Goal: Transaction & Acquisition: Purchase product/service

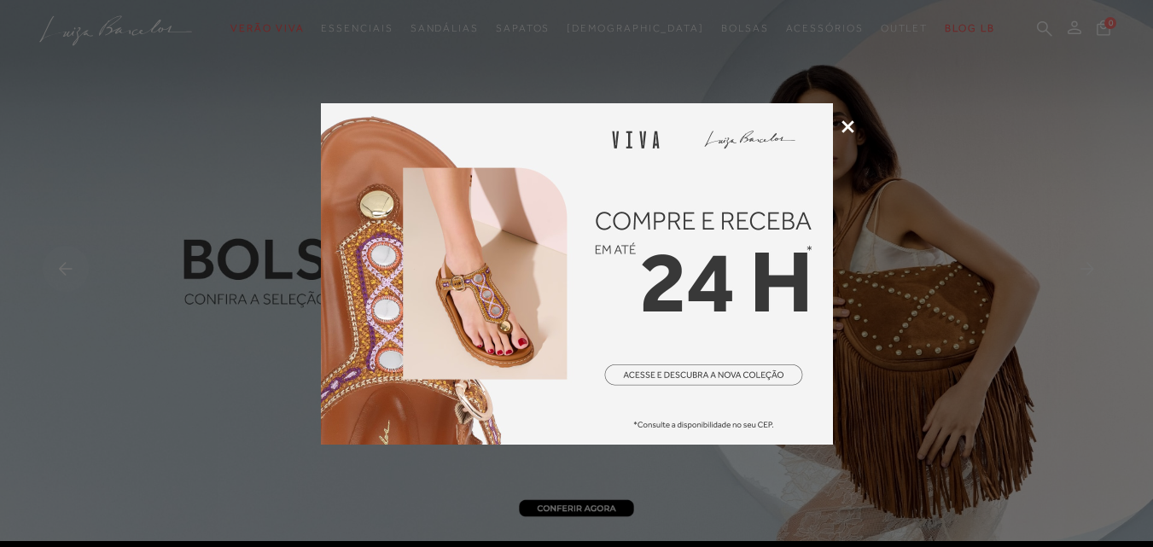
click at [856, 122] on div at bounding box center [576, 273] width 1153 height 547
click at [848, 121] on icon at bounding box center [847, 126] width 13 height 13
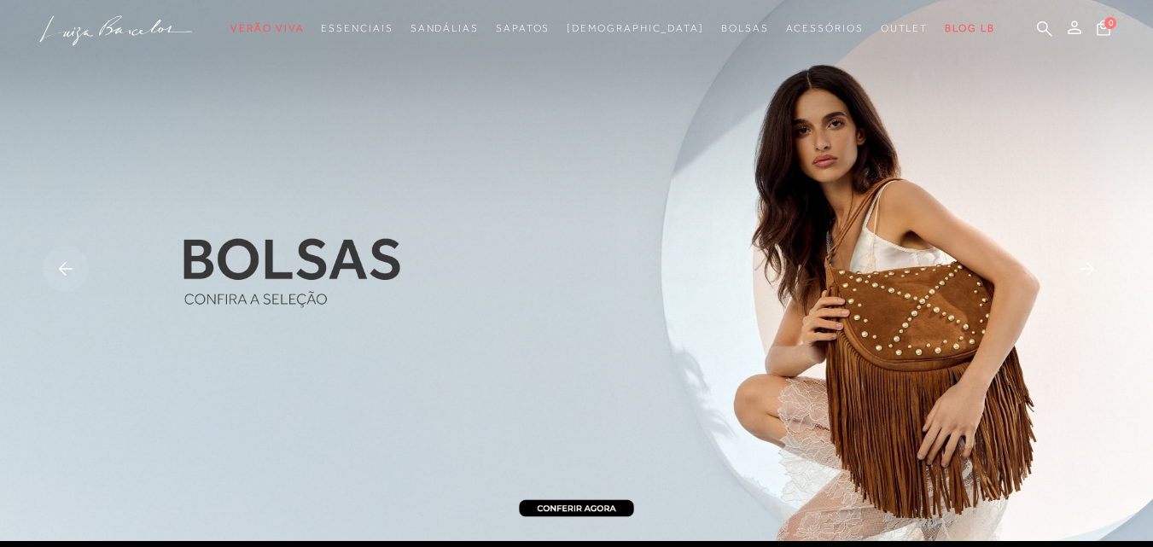
scroll to position [4947, 0]
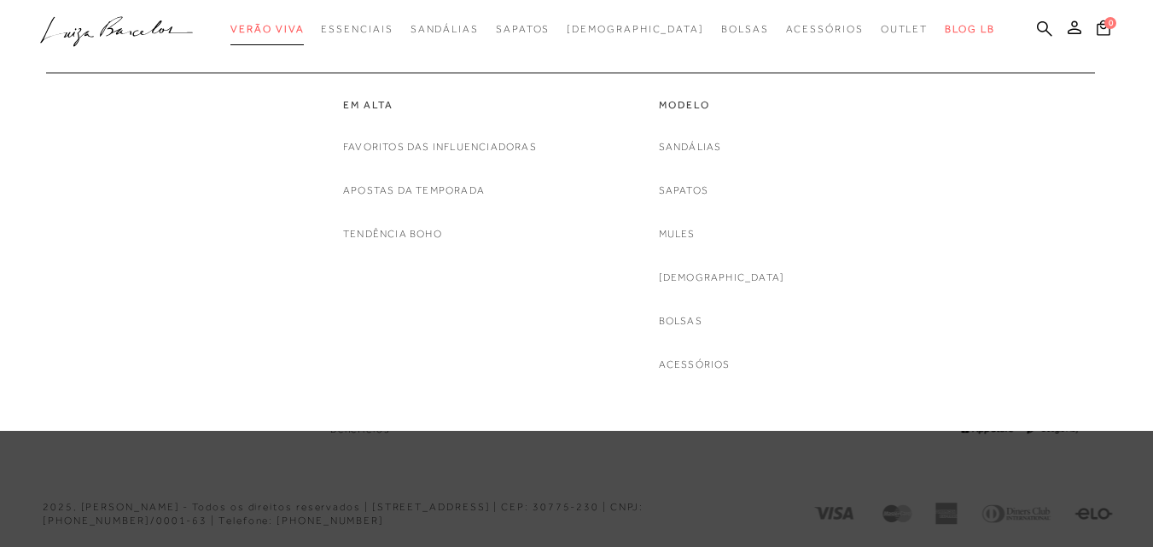
click at [304, 37] on link "Verão Viva" at bounding box center [266, 30] width 73 height 32
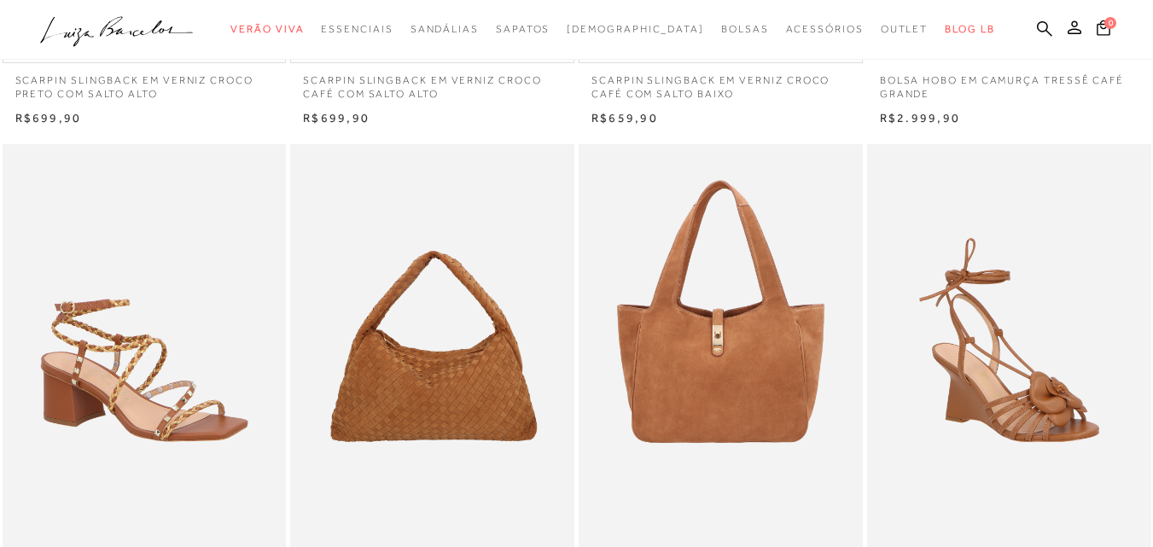
scroll to position [597, 0]
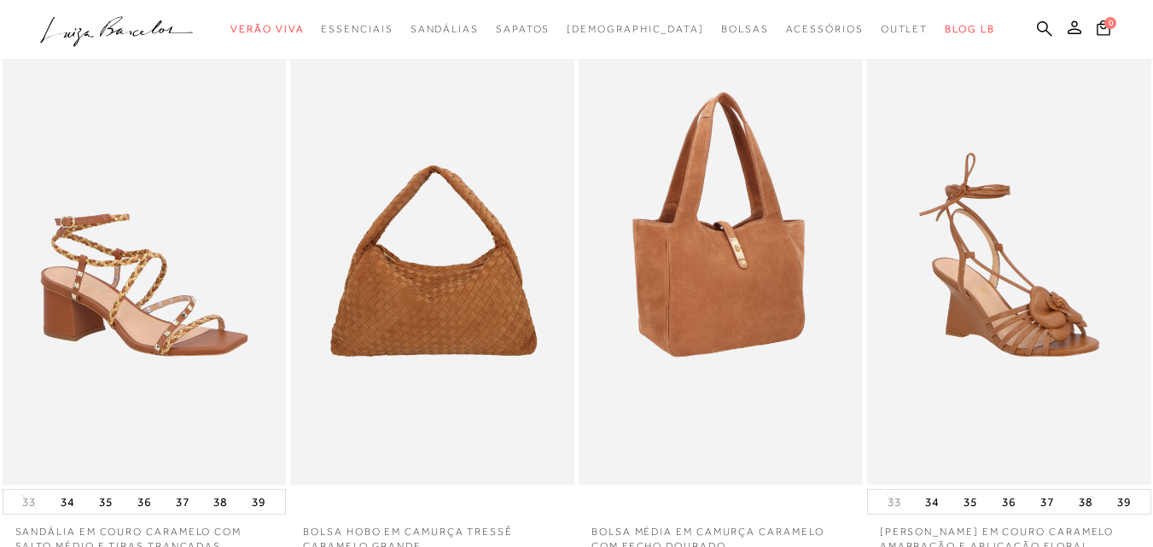
click at [654, 143] on img at bounding box center [721, 272] width 282 height 426
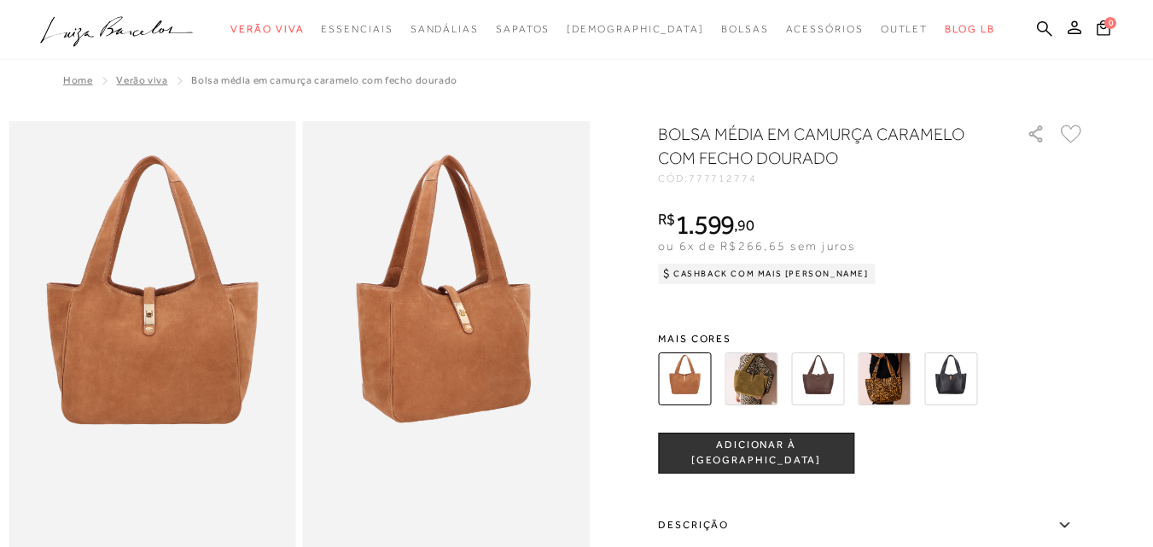
scroll to position [341, 0]
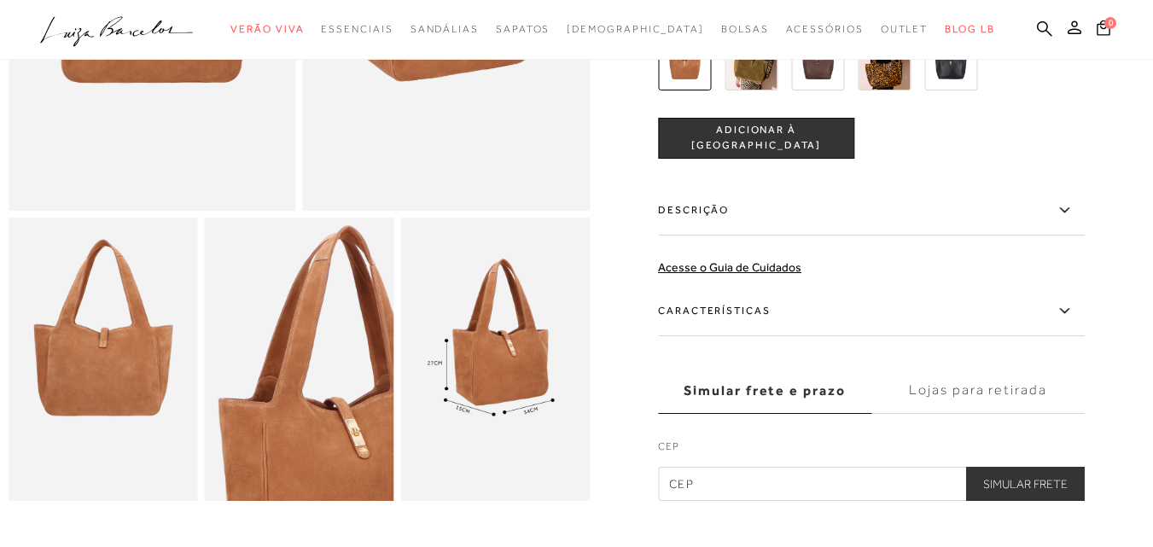
click at [1021, 326] on label "Características" at bounding box center [871, 311] width 427 height 49
click at [0, 0] on input "Características" at bounding box center [0, 0] width 0 height 0
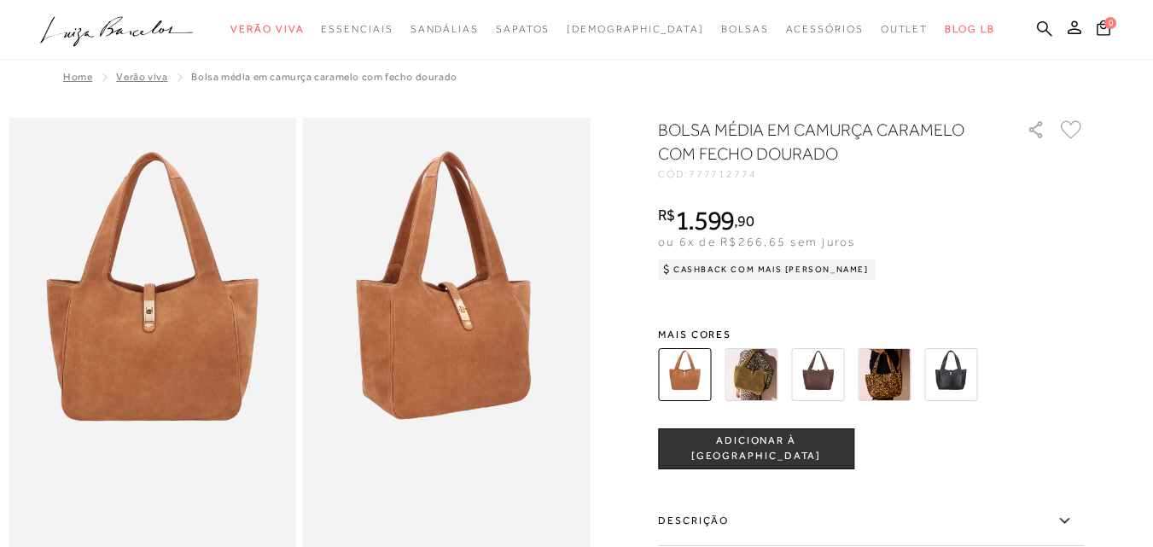
scroll to position [0, 0]
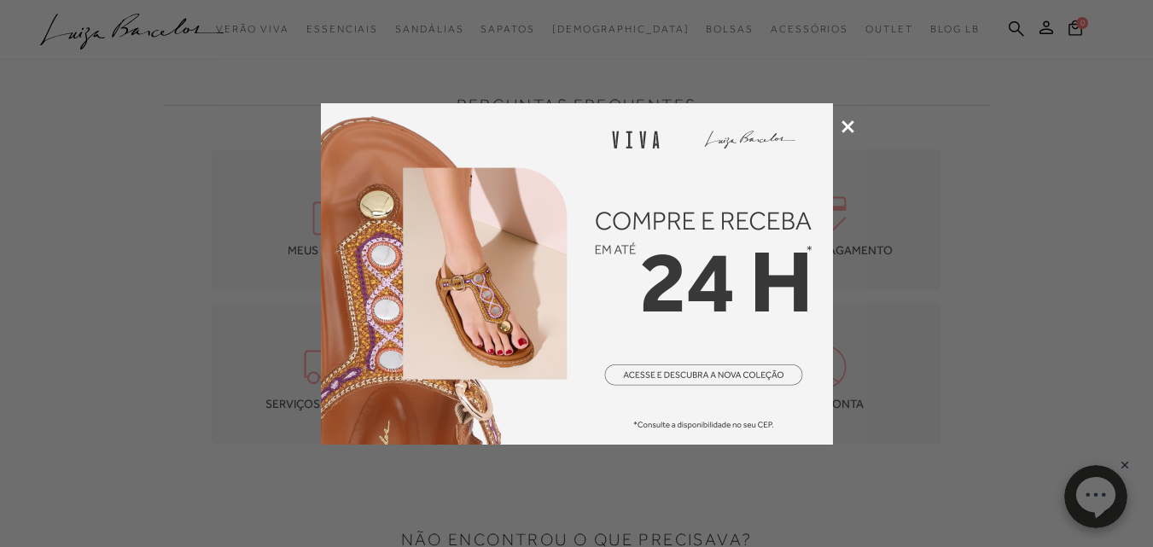
click at [848, 120] on icon at bounding box center [847, 126] width 13 height 13
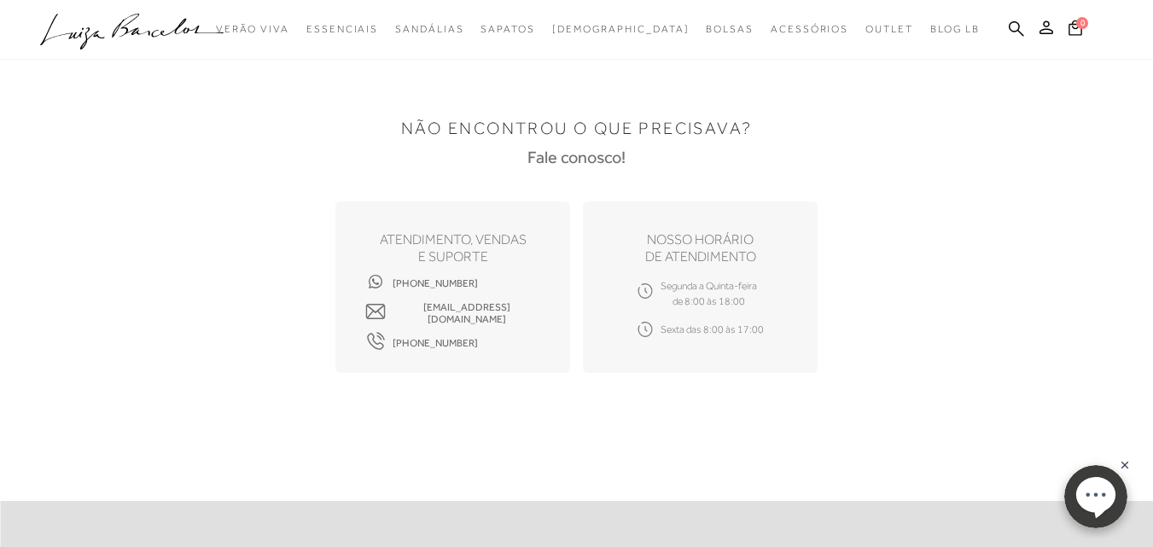
scroll to position [427, 0]
